Goal: Task Accomplishment & Management: Manage account settings

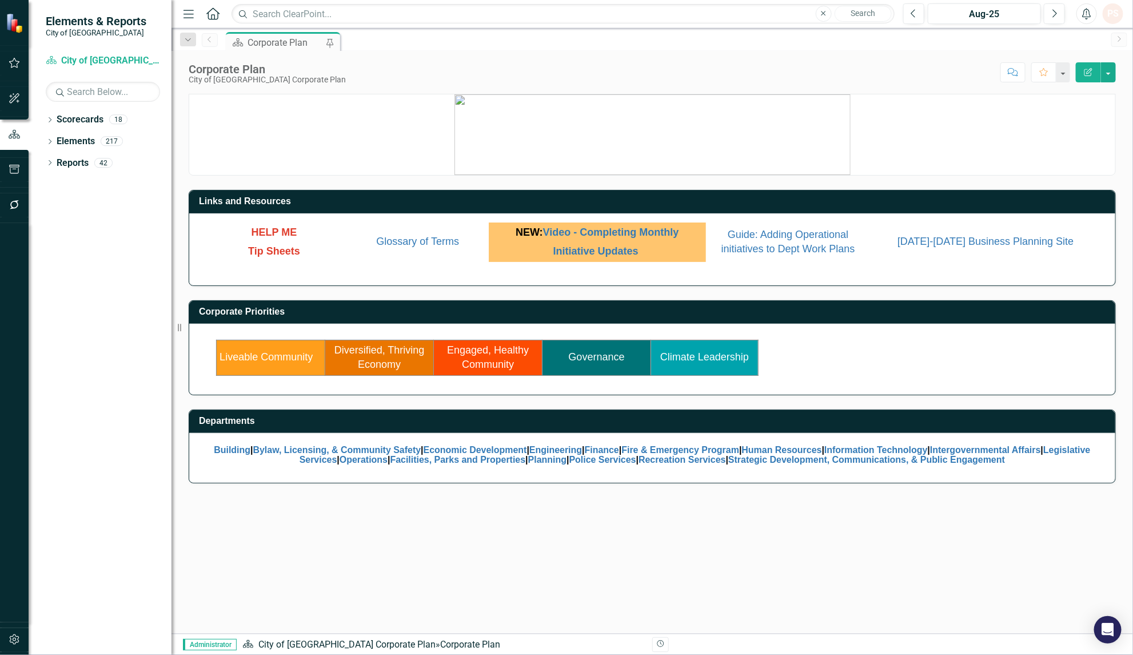
click at [589, 361] on link "Governance" at bounding box center [597, 356] width 56 height 11
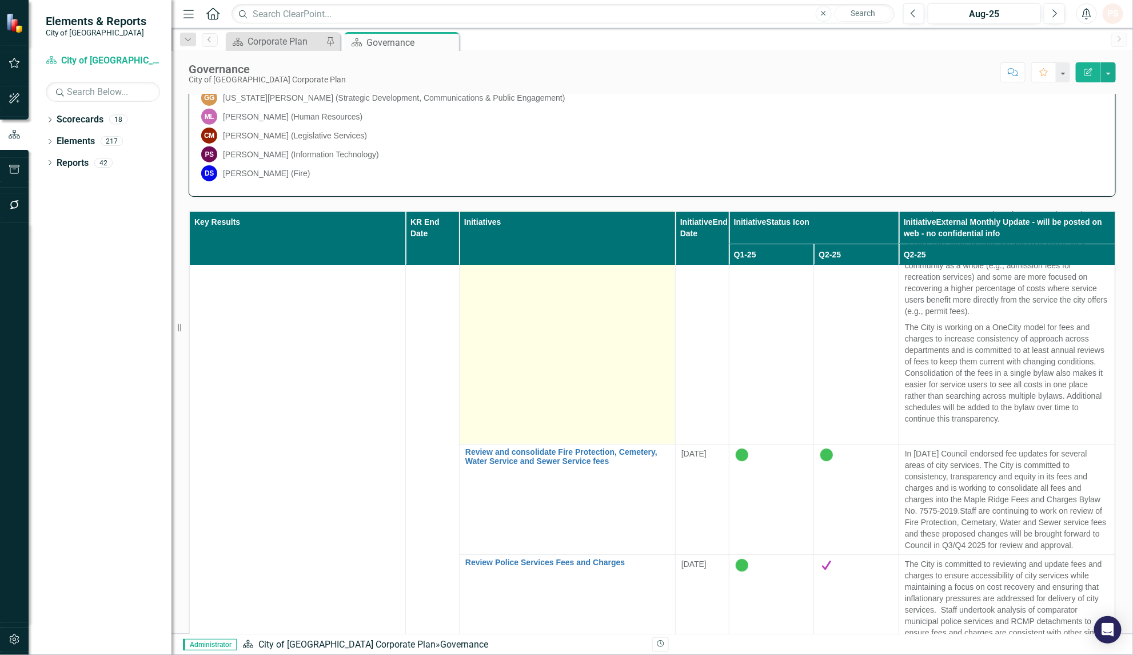
scroll to position [1787, 0]
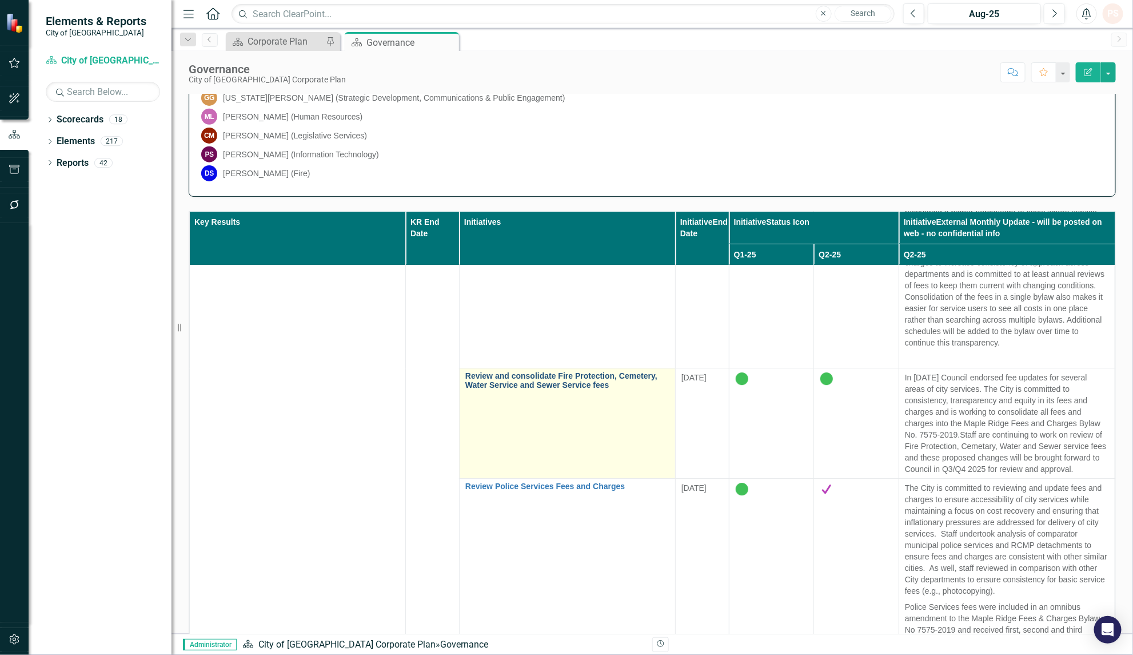
click at [569, 390] on link "Review and consolidate Fire Protection, Cemetery, Water Service and Sewer Servi…" at bounding box center [567, 381] width 204 height 18
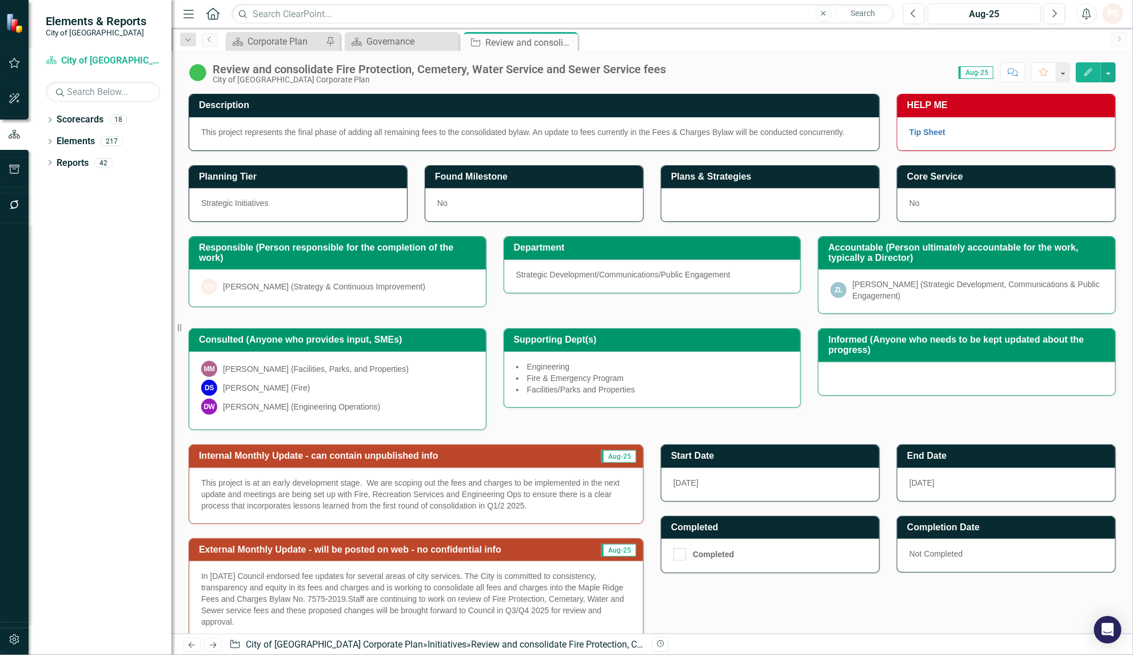
click at [1085, 75] on icon "Edit" at bounding box center [1088, 72] width 10 height 8
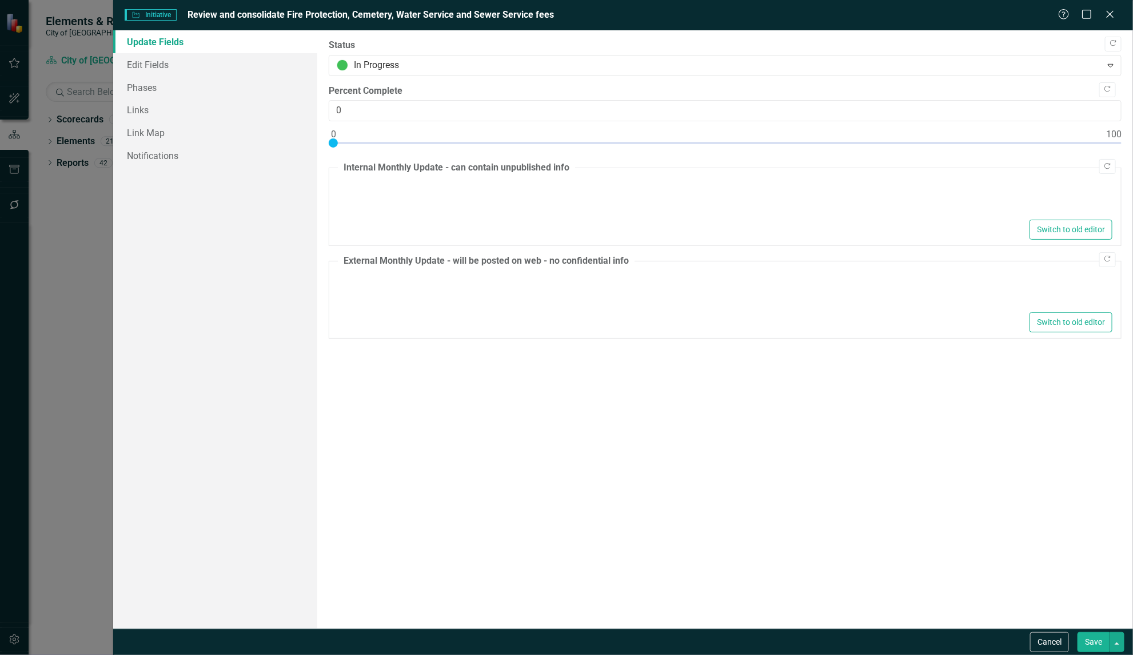
type textarea "<p>This project is at an early development stage.&nbsp; We are scoping out the …"
type textarea "<p>In [DATE] Council endorsed fee updates for several areas of city services. T…"
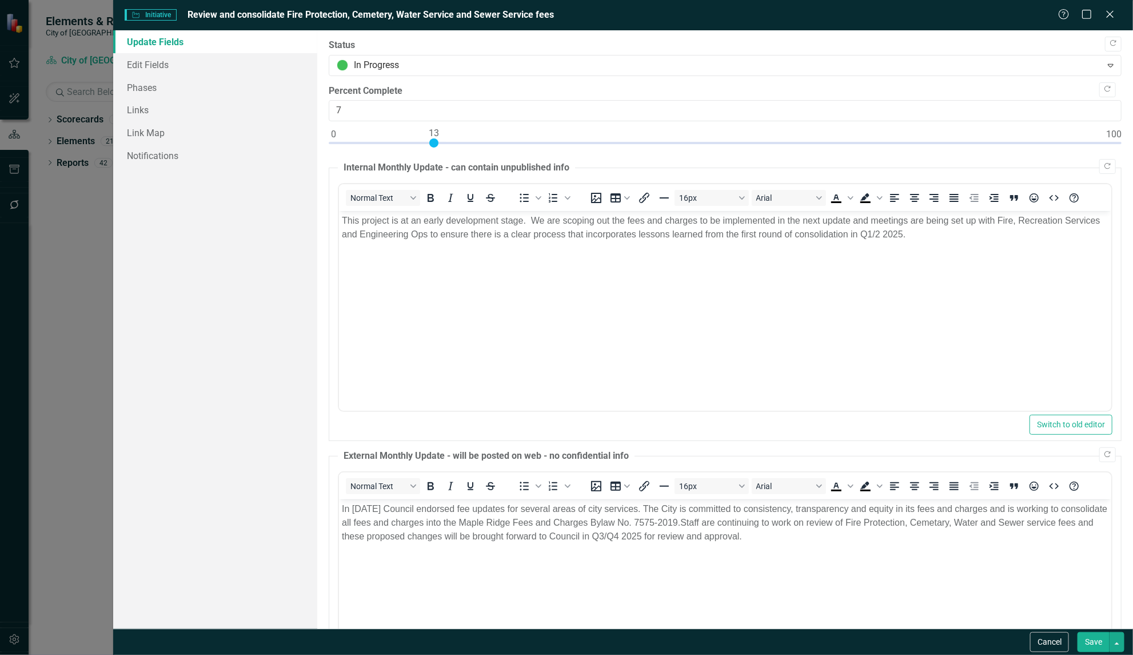
type input "13"
drag, startPoint x: 329, startPoint y: 146, endPoint x: 430, endPoint y: 149, distance: 100.7
click at [430, 149] on div at bounding box center [725, 145] width 793 height 14
drag, startPoint x: 1106, startPoint y: 13, endPoint x: 1082, endPoint y: 21, distance: 25.7
click at [1106, 14] on icon "Close" at bounding box center [1110, 14] width 11 height 9
